Goal: Find specific page/section: Find specific page/section

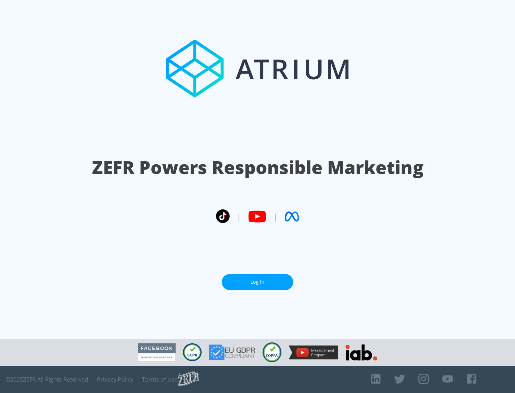
click at [257, 282] on link "Log In" at bounding box center [257, 282] width 71 height 16
